Goal: Ask a question

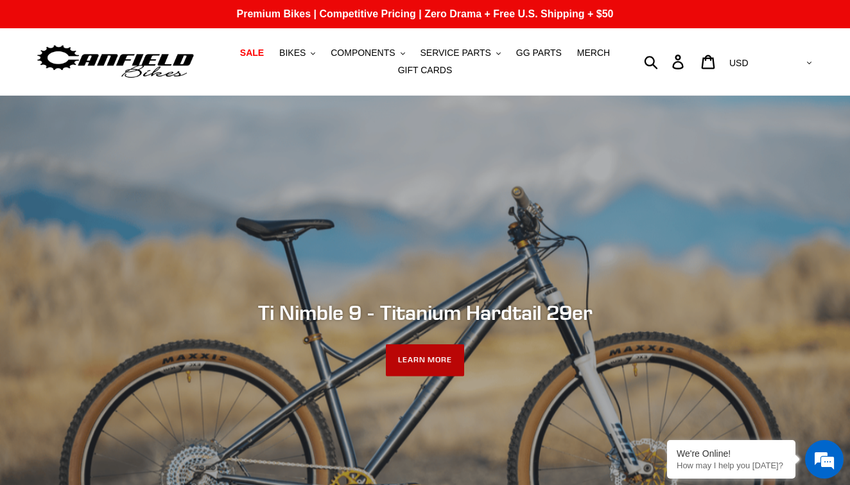
click at [447, 352] on link "LEARN MORE" at bounding box center [425, 360] width 79 height 32
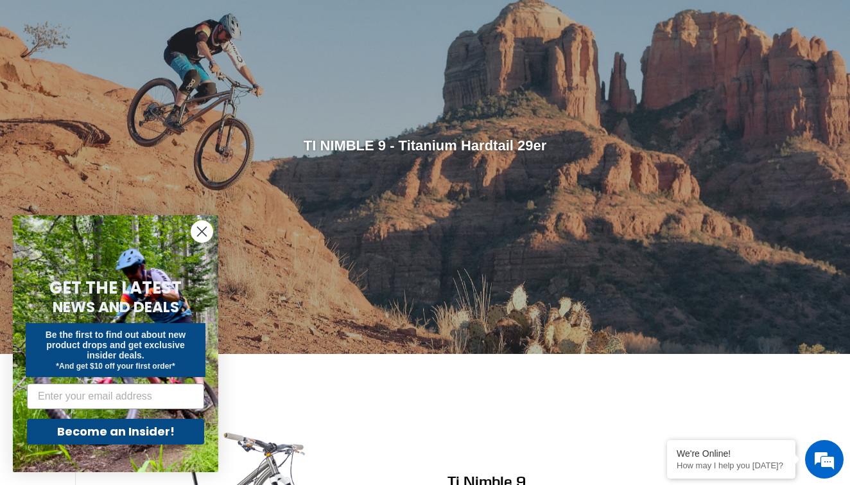
scroll to position [375, 0]
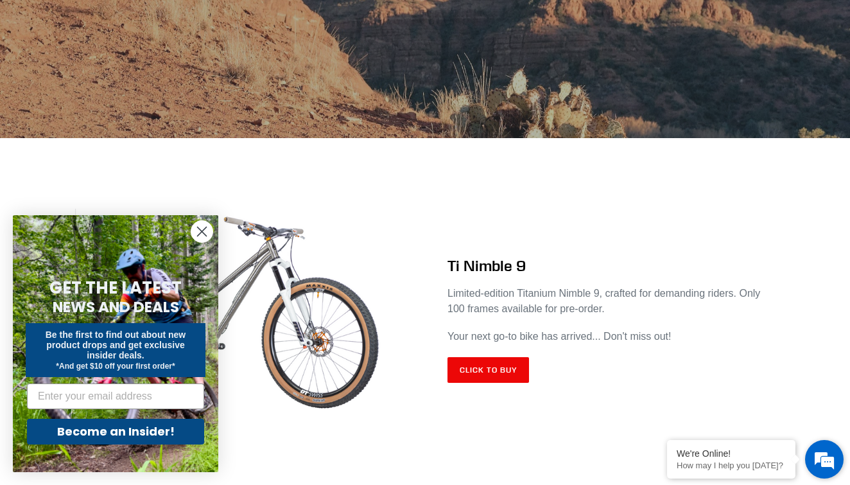
click at [827, 454] on em at bounding box center [824, 459] width 35 height 35
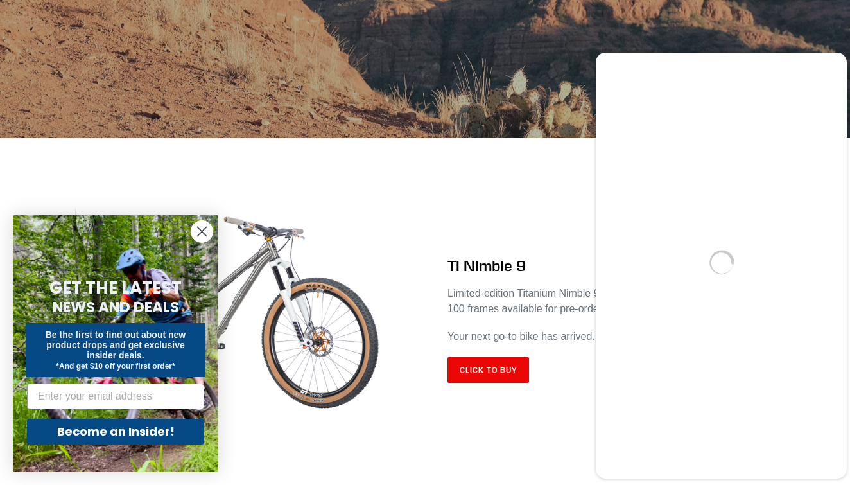
scroll to position [0, 0]
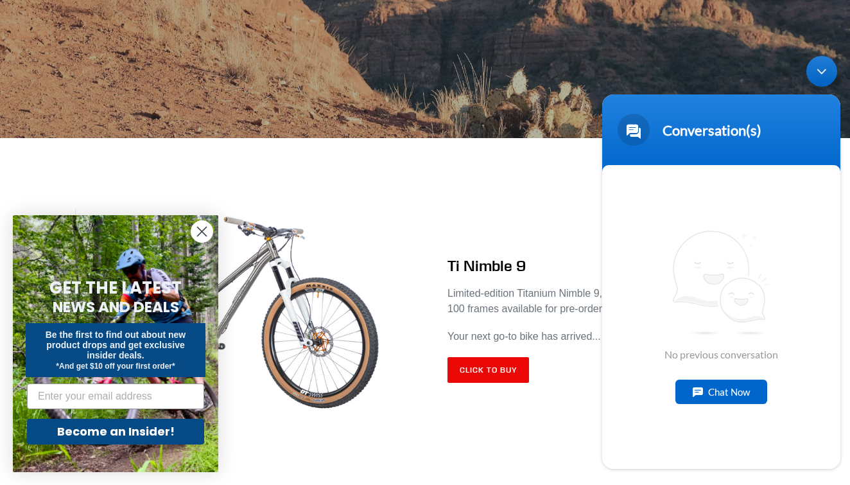
click at [719, 395] on div "Chat Now" at bounding box center [721, 391] width 92 height 24
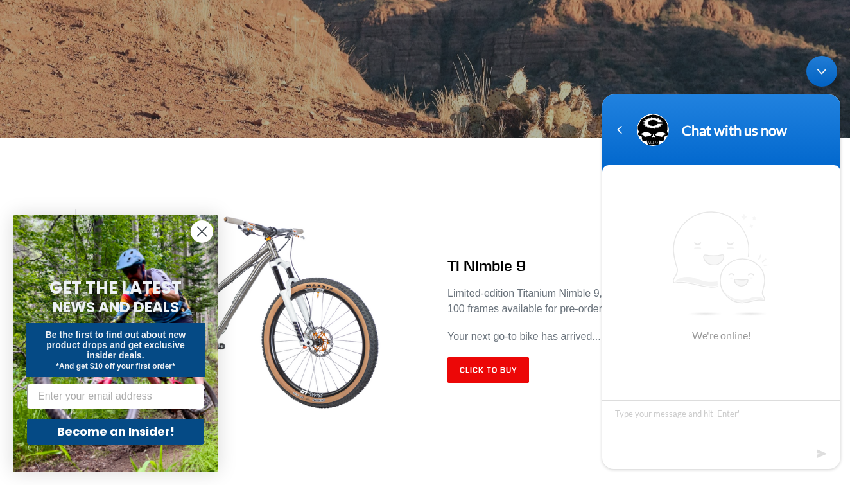
click at [700, 419] on textarea "Type your message and hit 'Enter'" at bounding box center [721, 422] width 238 height 45
type textarea "Are the Ti Nimble 9’s still on schedule to be delivered next week?"
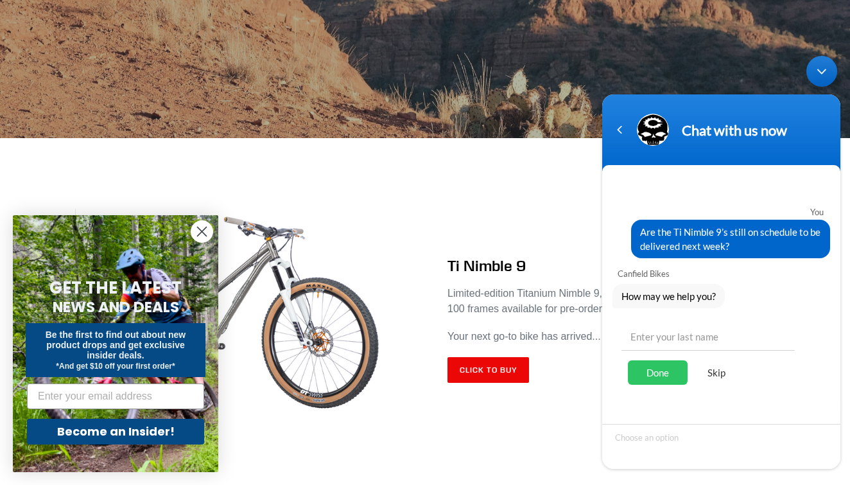
click at [718, 370] on div "Skip" at bounding box center [716, 372] width 45 height 24
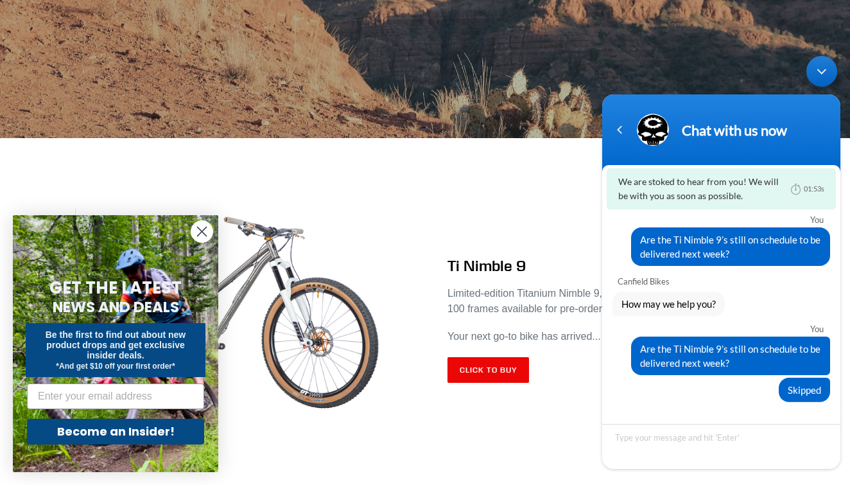
click at [822, 76] on div "Minimize live chat window" at bounding box center [821, 71] width 31 height 31
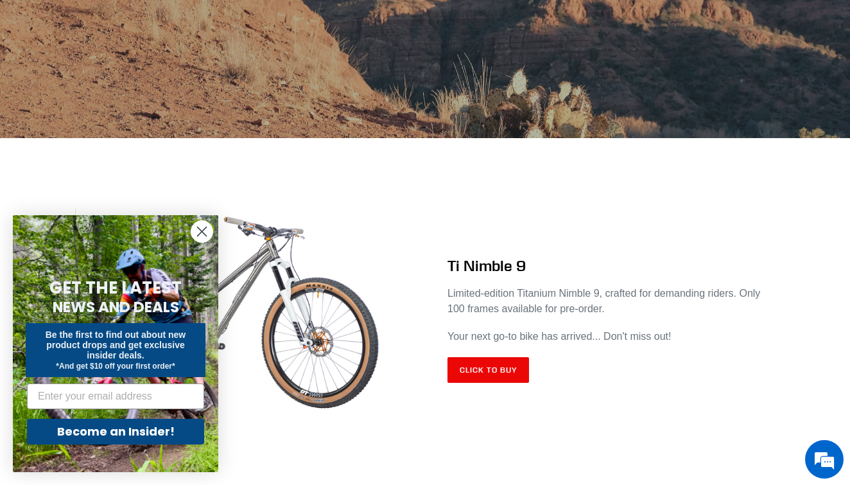
click at [206, 230] on circle "Close dialog" at bounding box center [201, 231] width 21 height 21
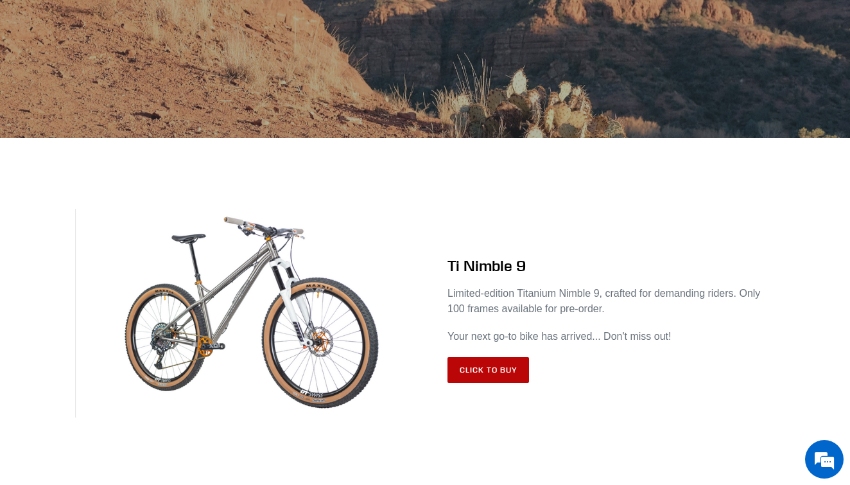
click at [514, 379] on link "Click to Buy" at bounding box center [488, 370] width 82 height 26
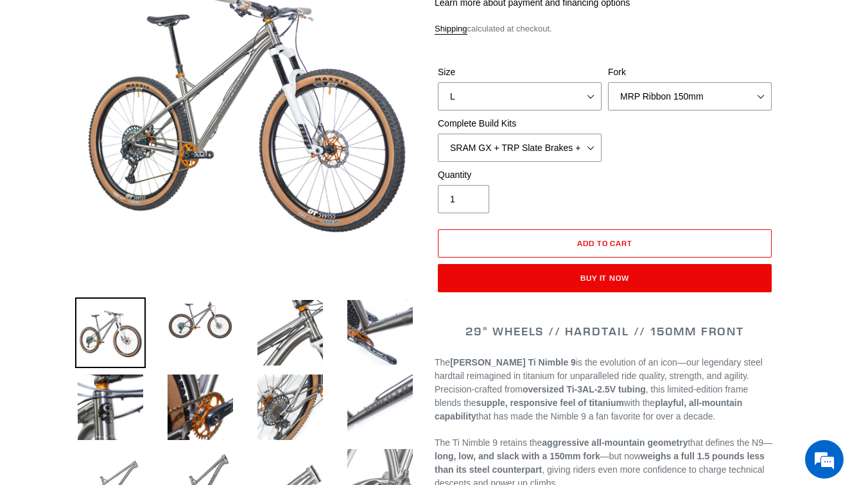
select select "highest-rating"
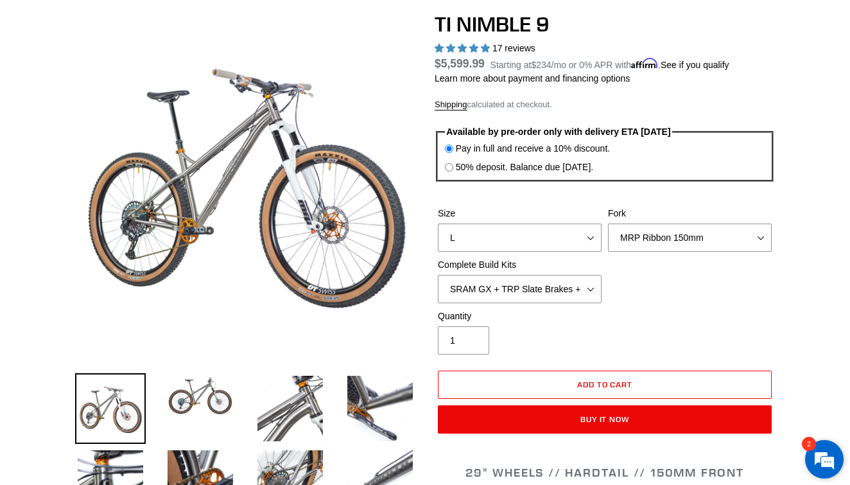
click at [817, 458] on em at bounding box center [824, 459] width 35 height 35
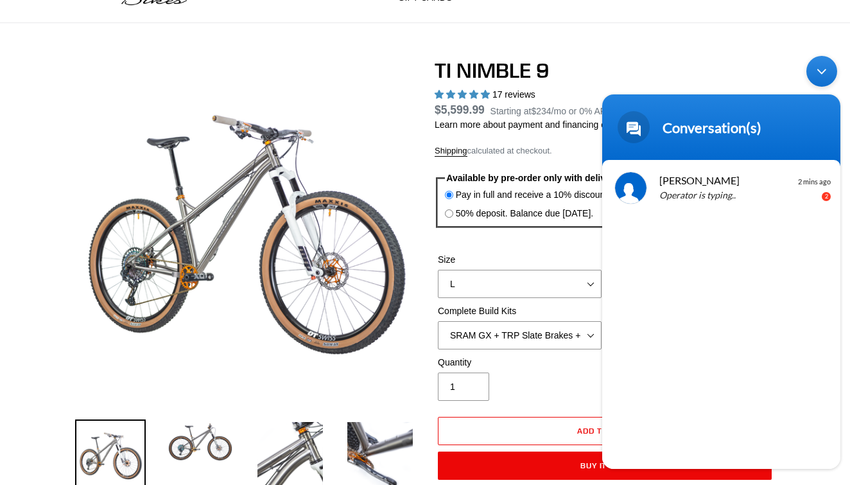
scroll to position [72, 0]
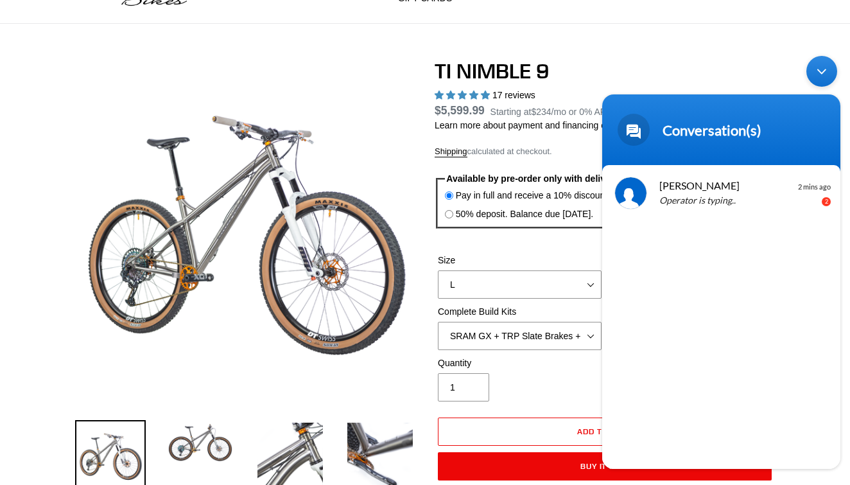
click at [824, 78] on div "Minimize live chat window" at bounding box center [821, 71] width 31 height 31
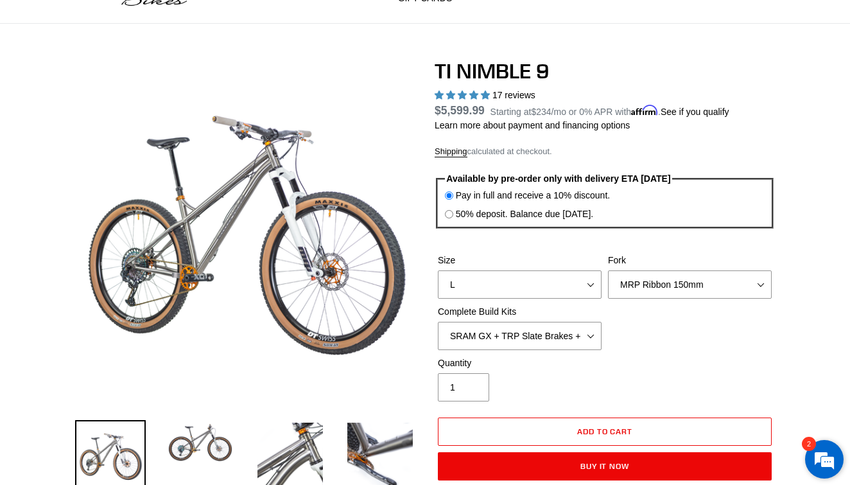
click at [824, 462] on em at bounding box center [824, 459] width 35 height 35
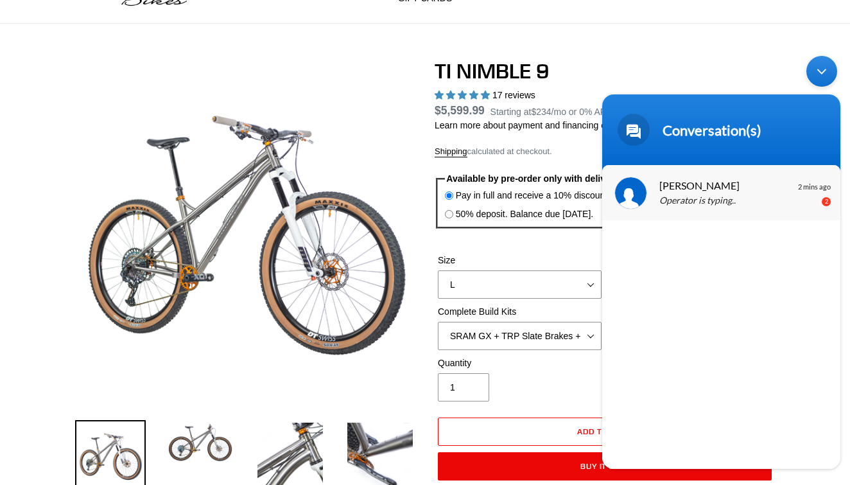
click at [732, 197] on p "Operator is typing.." at bounding box center [740, 201] width 162 height 15
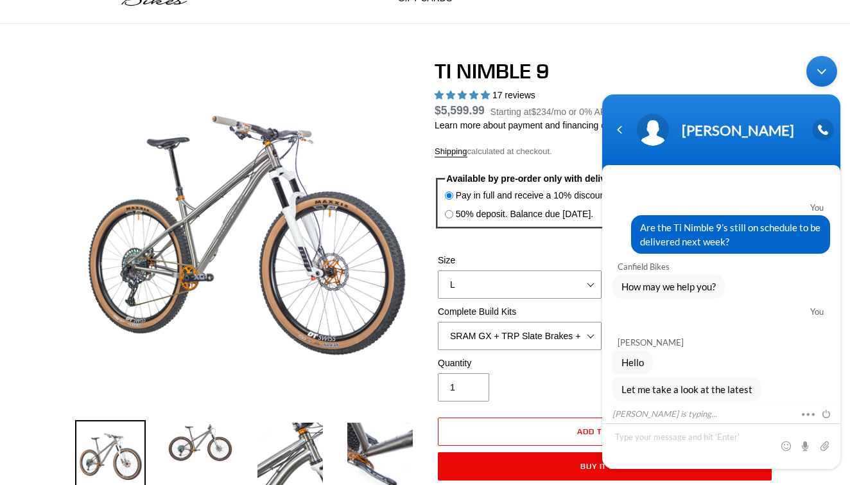
click at [829, 78] on div "Minimize live chat window" at bounding box center [821, 71] width 31 height 31
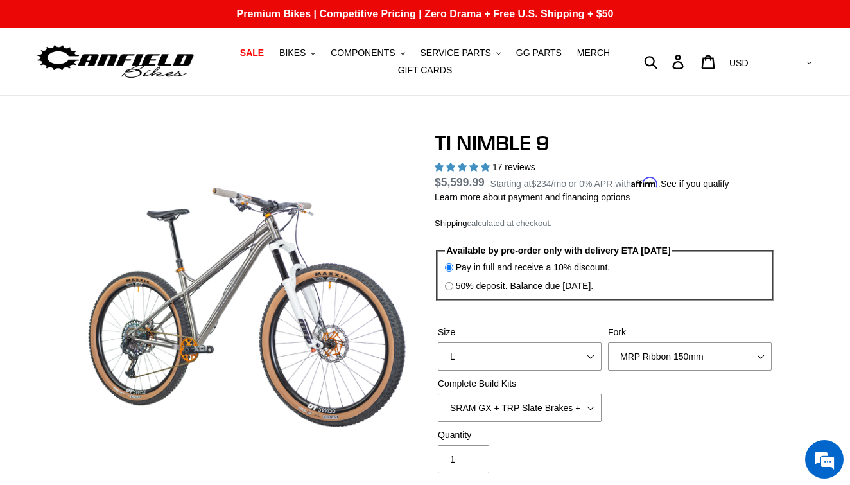
scroll to position [0, 0]
click at [840, 444] on div "We're Online! How may I help you today? 2" at bounding box center [824, 459] width 39 height 39
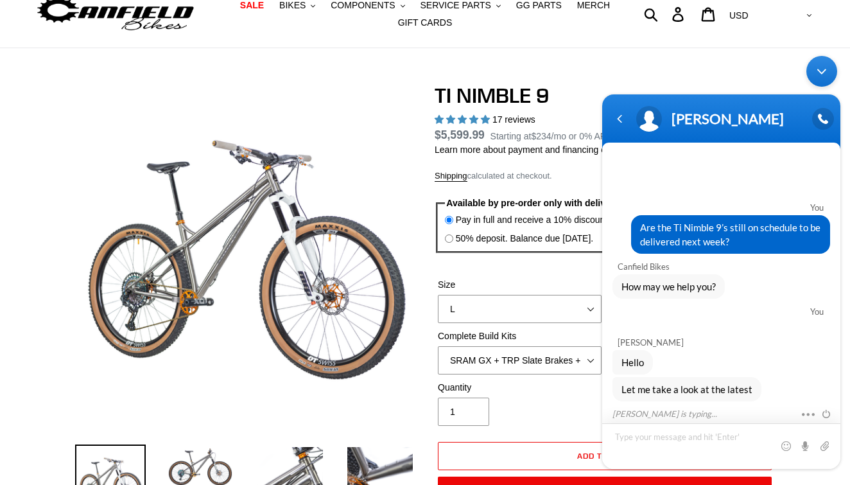
scroll to position [56, 0]
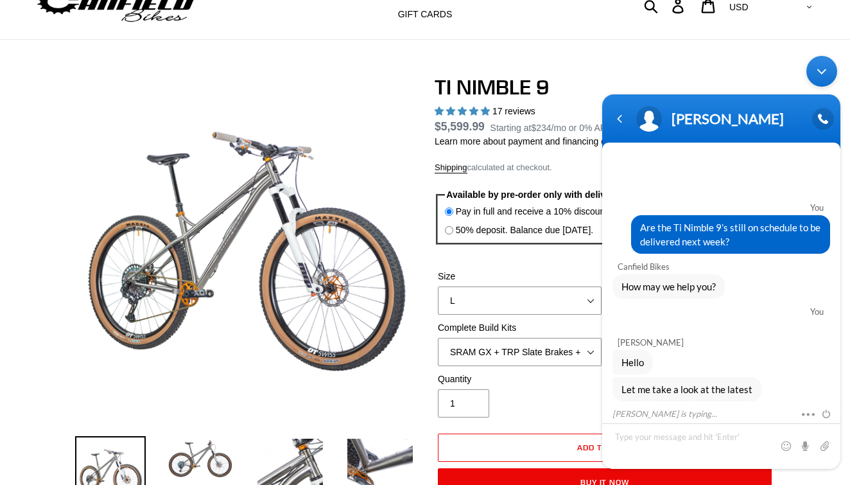
click at [818, 65] on div "Minimize live chat window" at bounding box center [821, 71] width 31 height 31
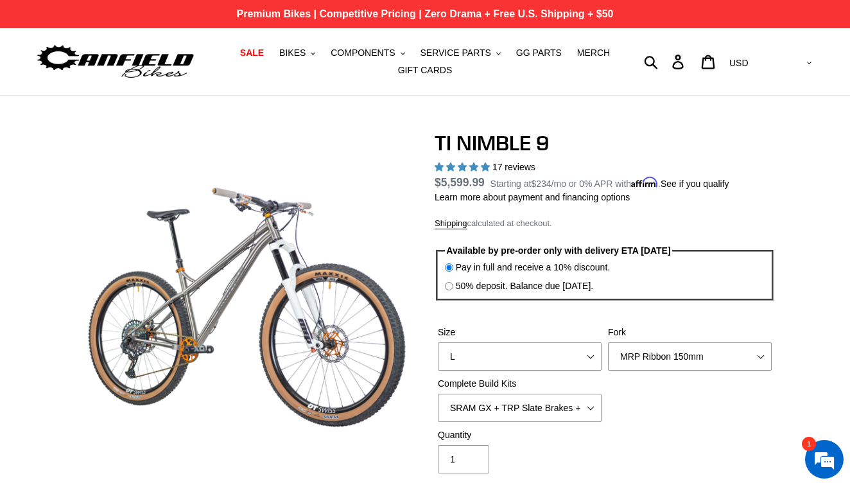
scroll to position [30, 0]
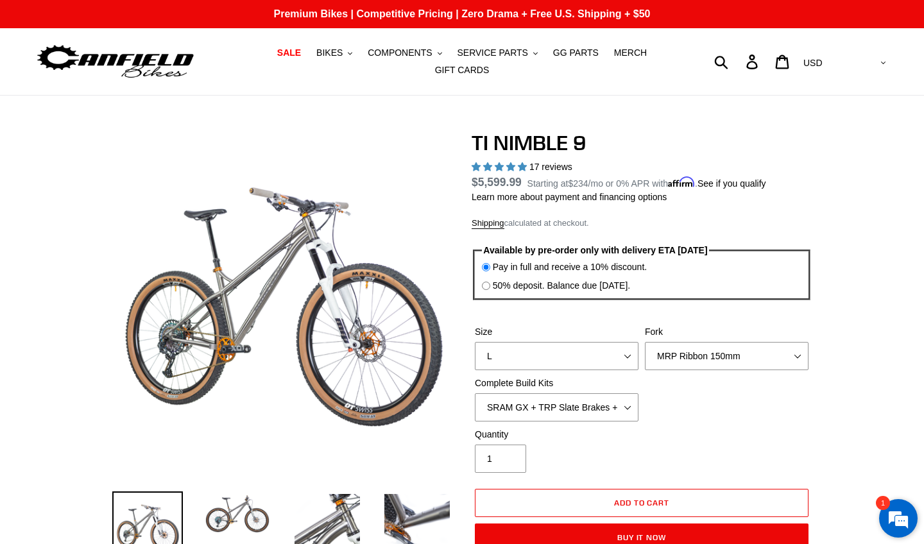
click at [849, 484] on em at bounding box center [898, 518] width 35 height 35
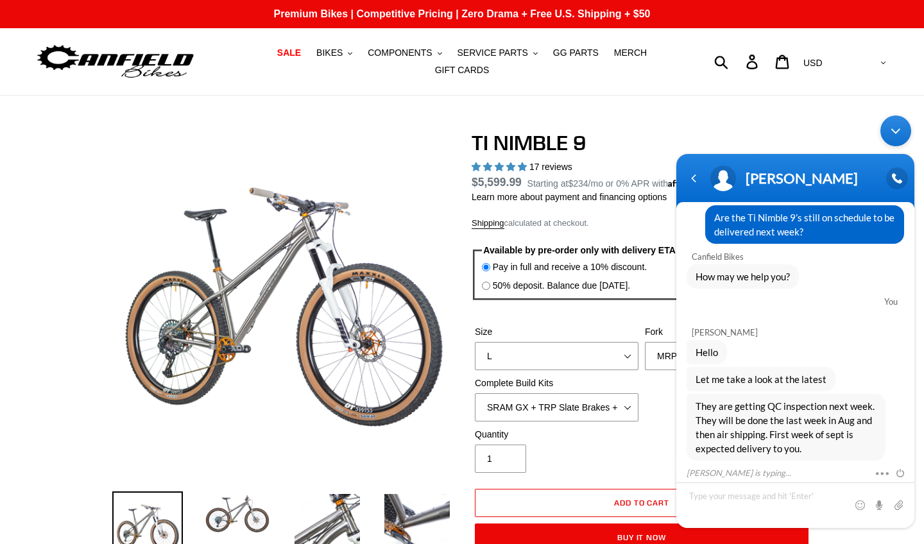
click at [849, 139] on div "Minimize live chat window" at bounding box center [896, 131] width 31 height 31
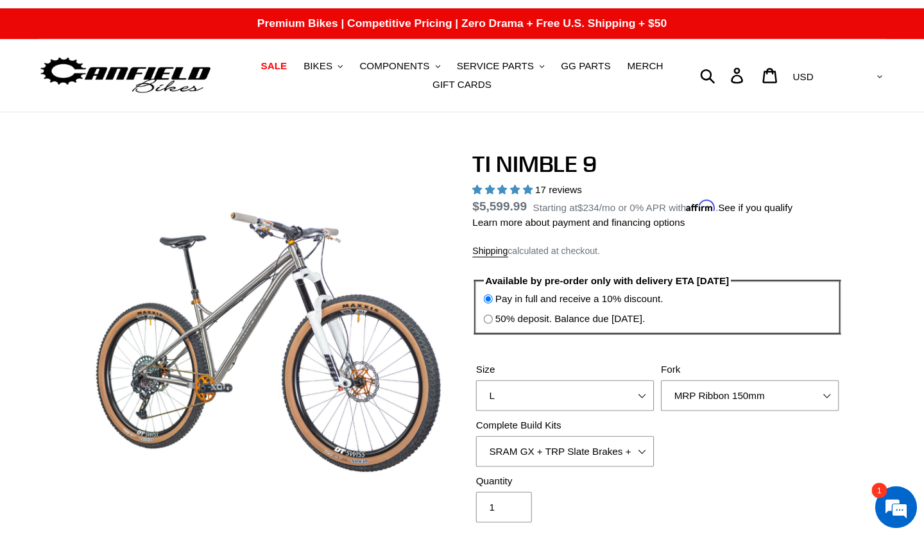
scroll to position [71, 0]
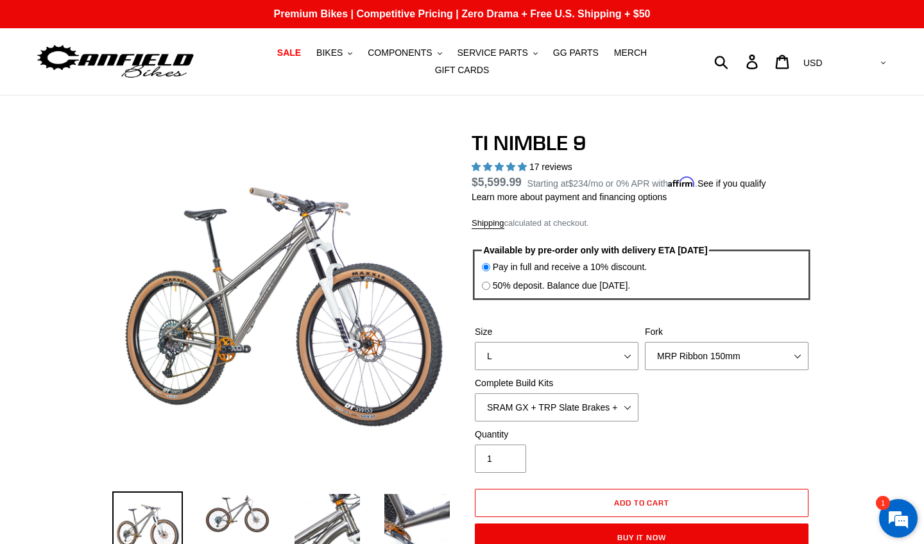
click at [849, 484] on em at bounding box center [898, 518] width 35 height 35
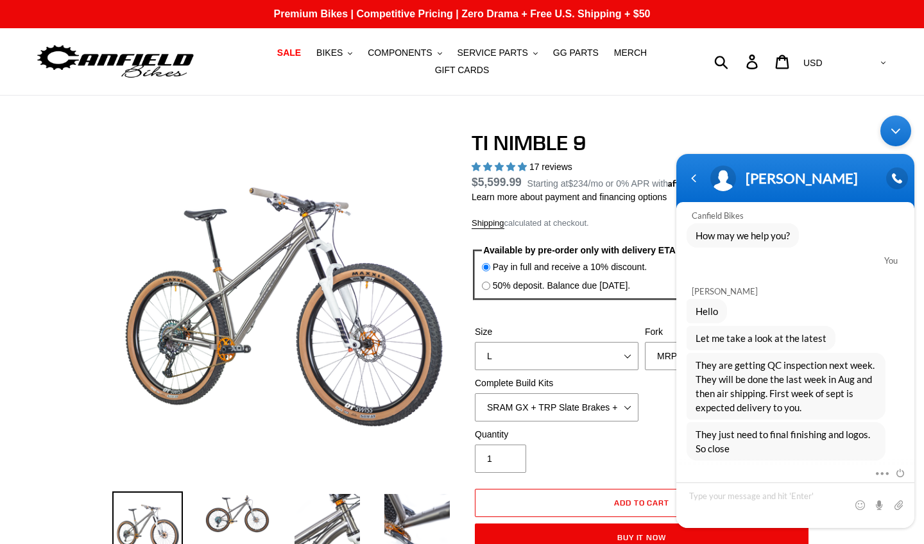
click at [849, 132] on div "Minimize live chat window" at bounding box center [896, 131] width 31 height 31
